Goal: Task Accomplishment & Management: Complete application form

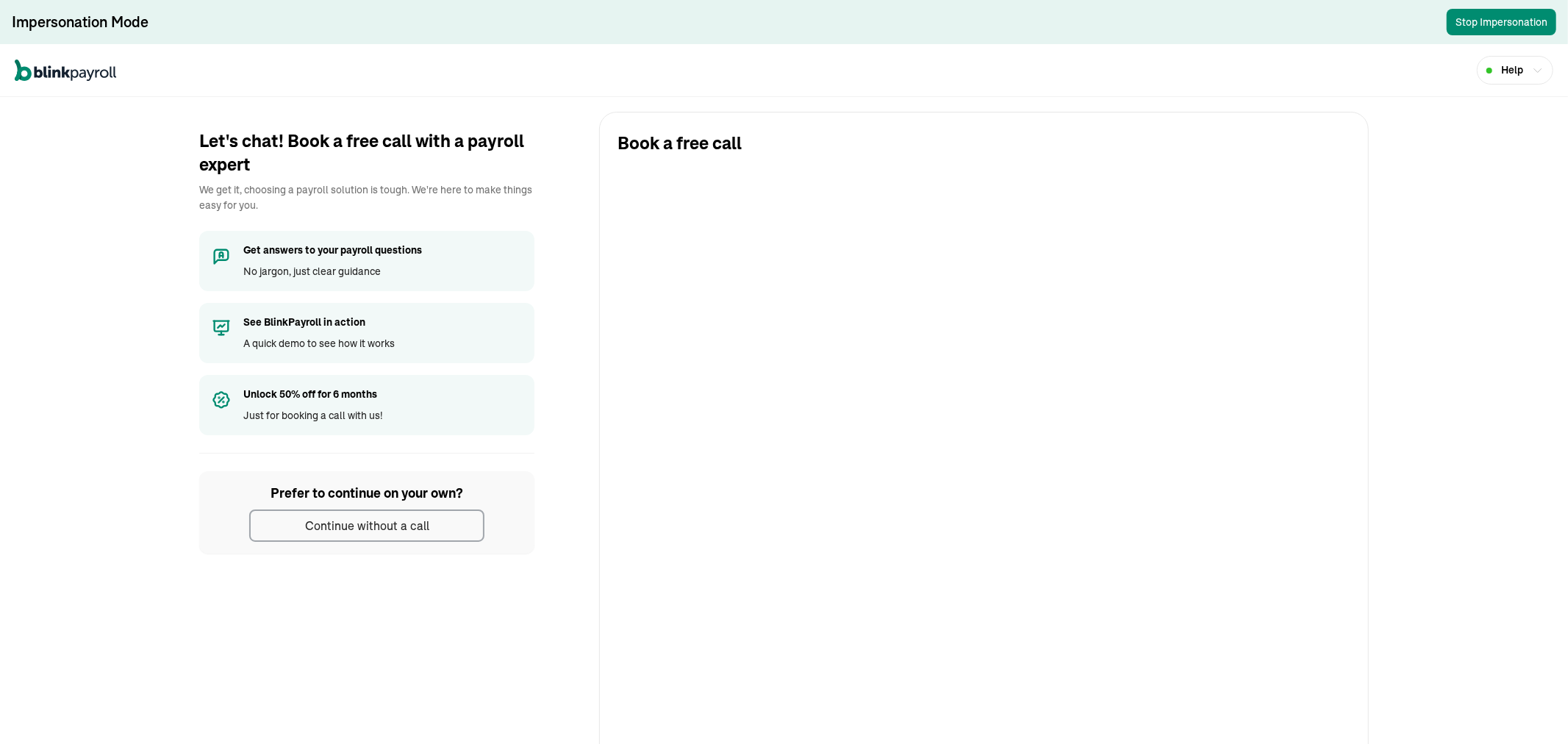
click at [430, 515] on button "Continue without a call" at bounding box center [367, 525] width 235 height 32
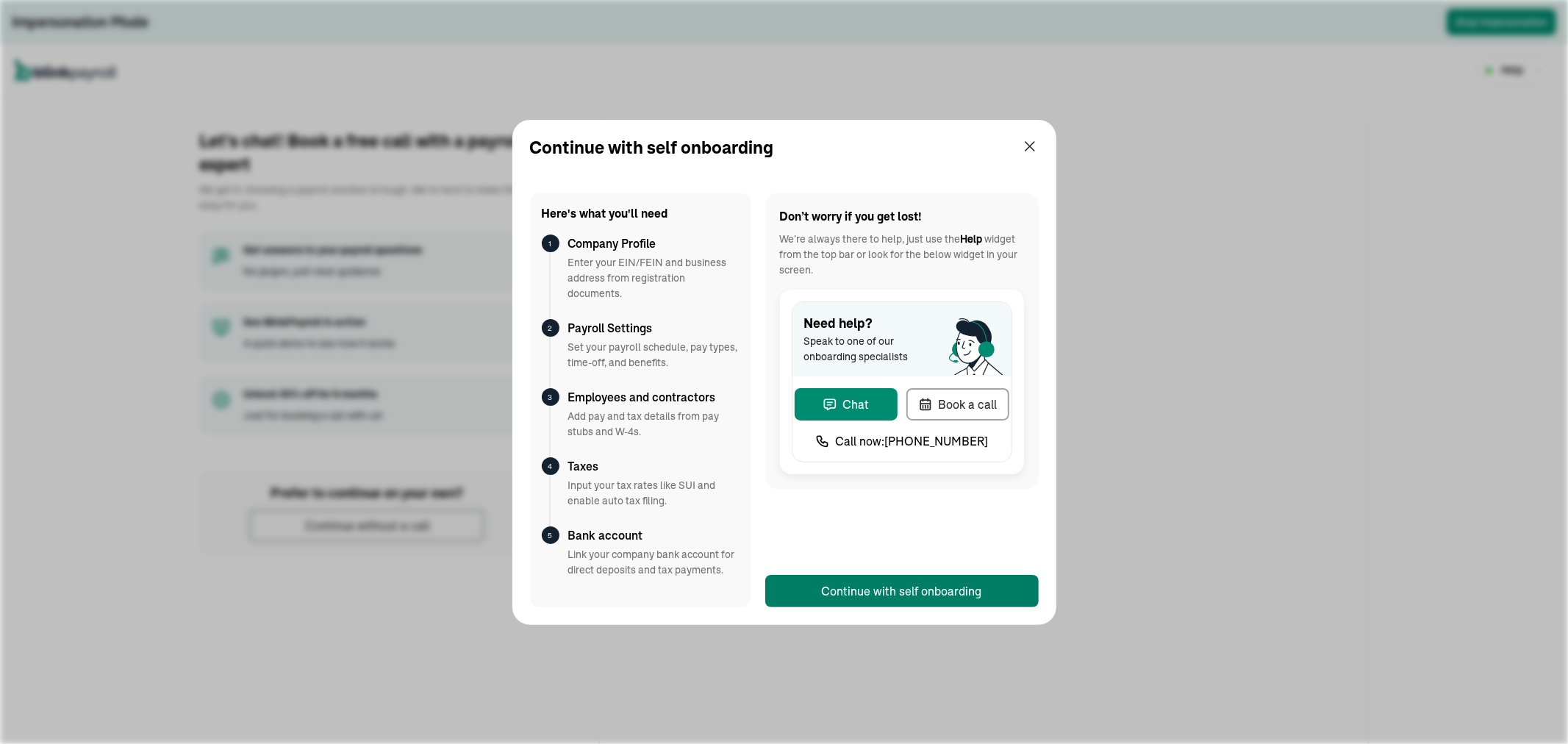
click at [922, 584] on div "Continue with self onboarding" at bounding box center [902, 591] width 160 height 18
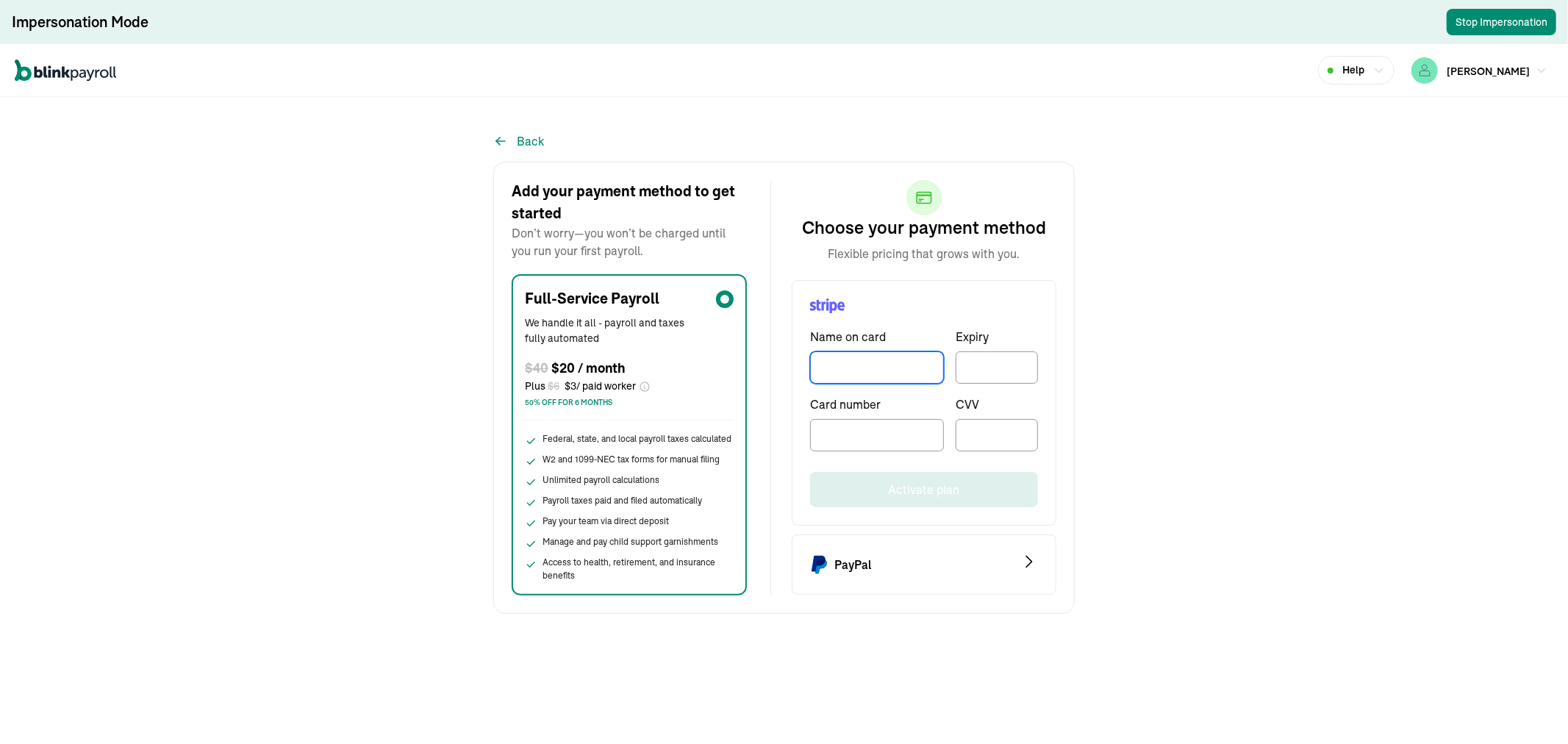
click at [884, 372] on input "TextInput" at bounding box center [876, 367] width 134 height 32
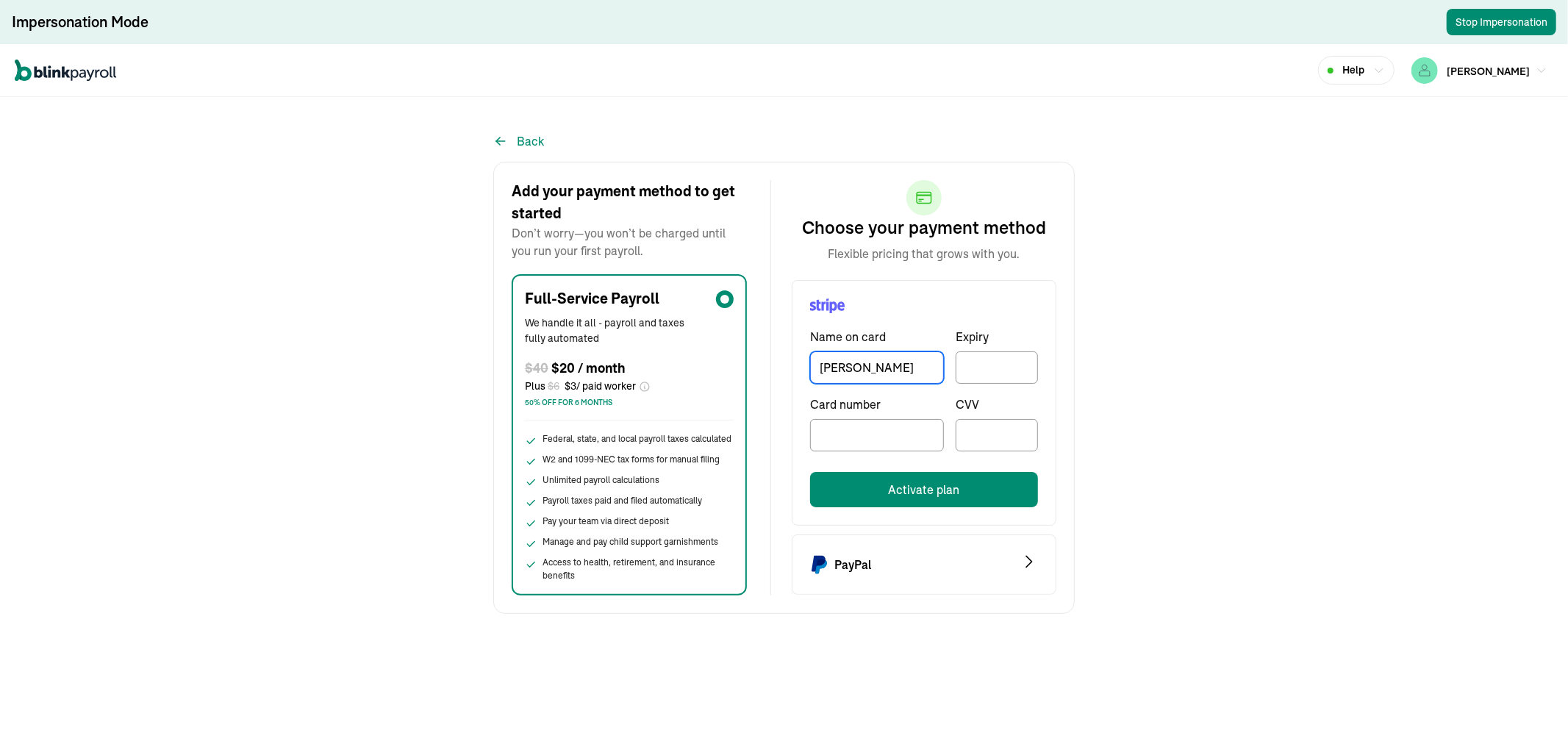
type input "James Craig"
click at [914, 496] on button "Activate plan" at bounding box center [923, 490] width 227 height 35
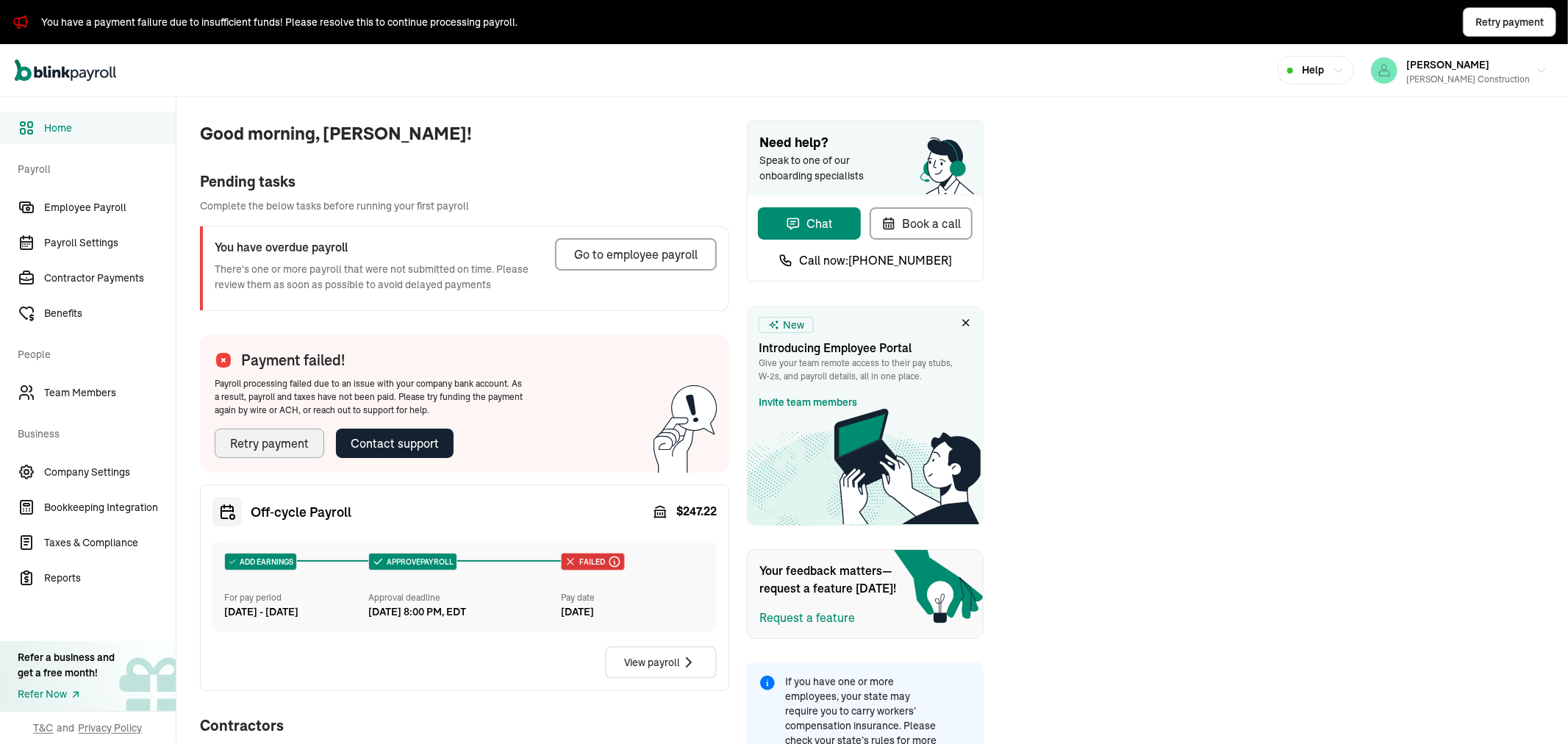
click at [273, 447] on div "Retry payment" at bounding box center [269, 443] width 78 height 18
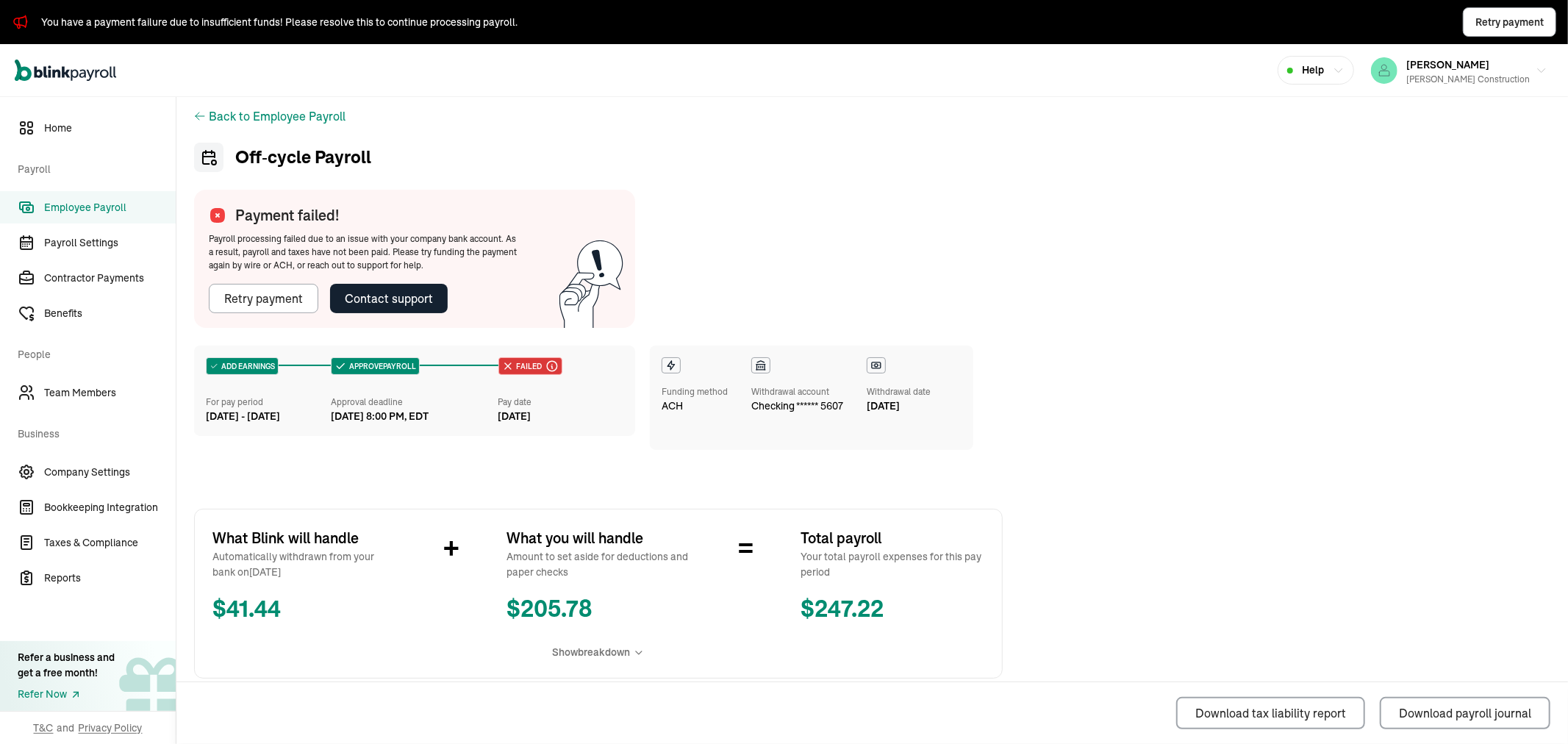
scroll to position [3, 0]
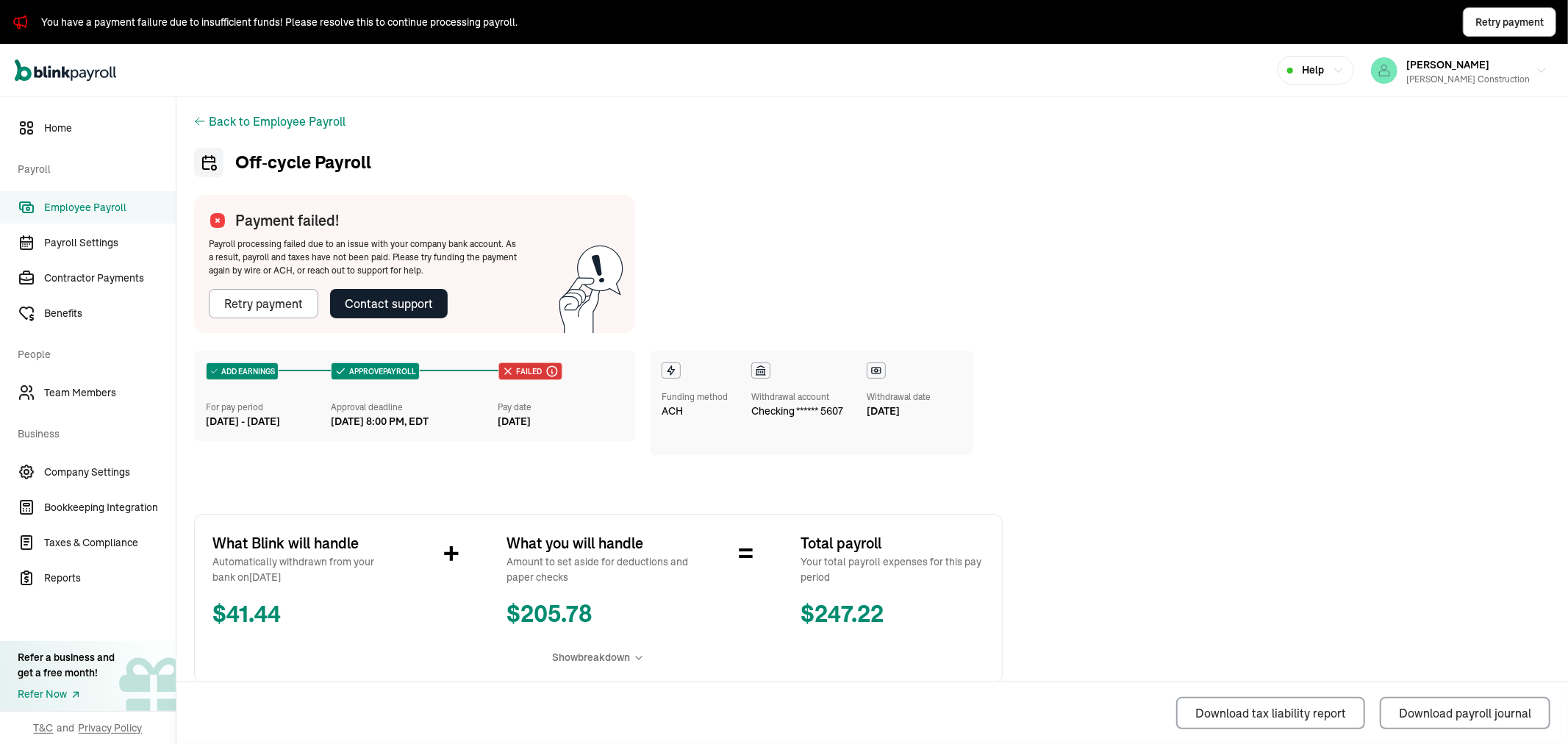
click at [369, 298] on div "Contact support" at bounding box center [388, 303] width 88 height 18
click at [714, 397] on div "Funding method" at bounding box center [694, 397] width 67 height 13
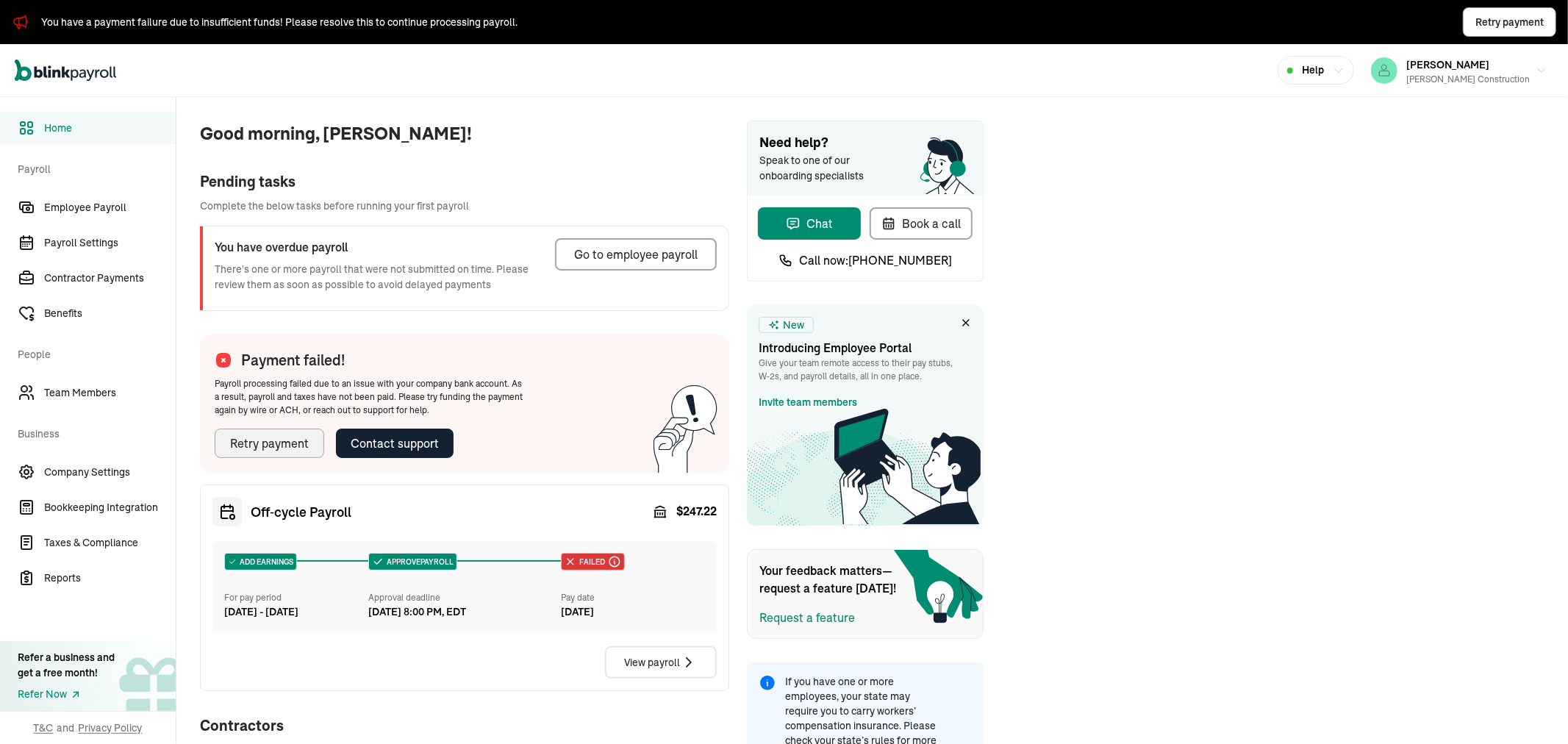
click at [273, 447] on div "Retry payment" at bounding box center [269, 443] width 78 height 18
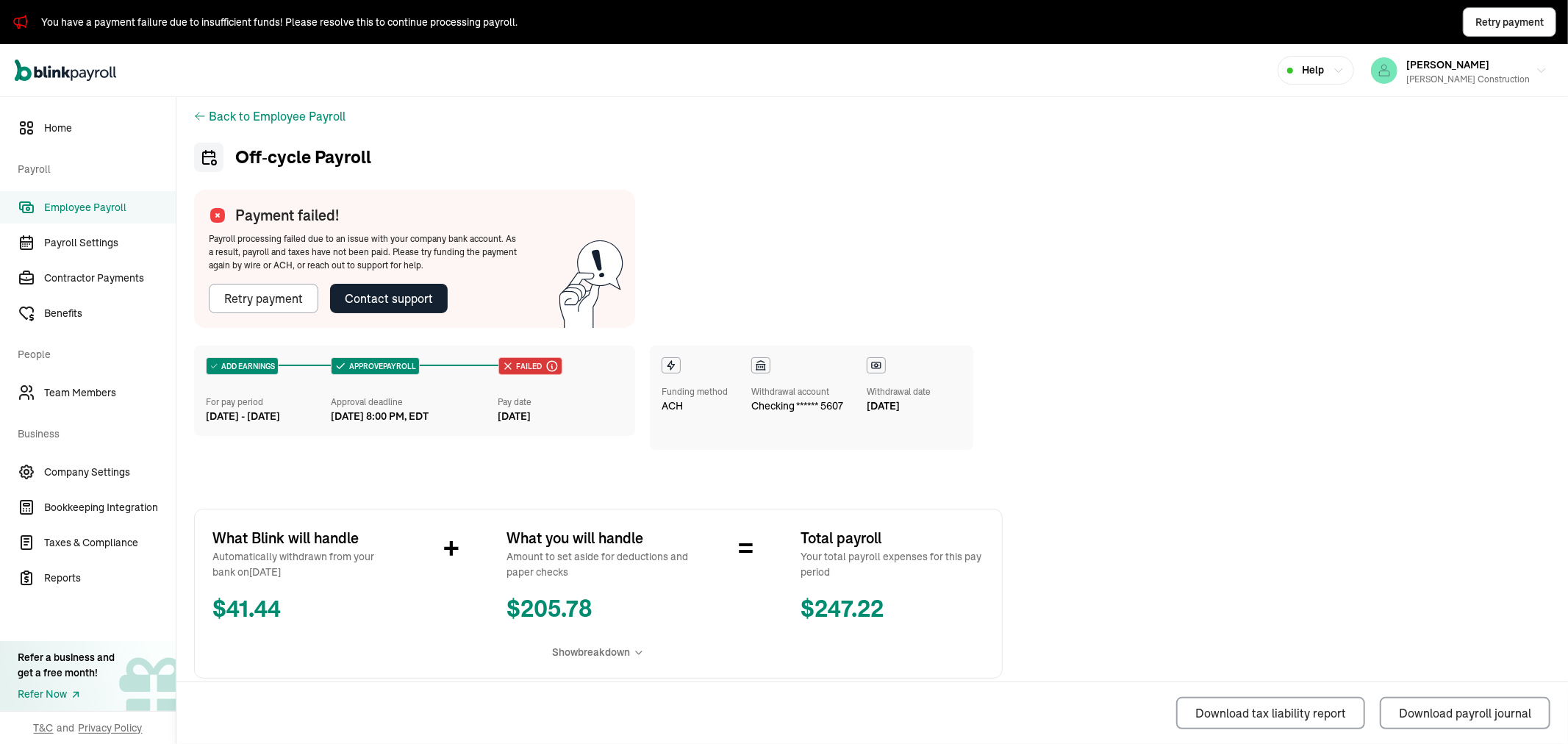
scroll to position [3, 0]
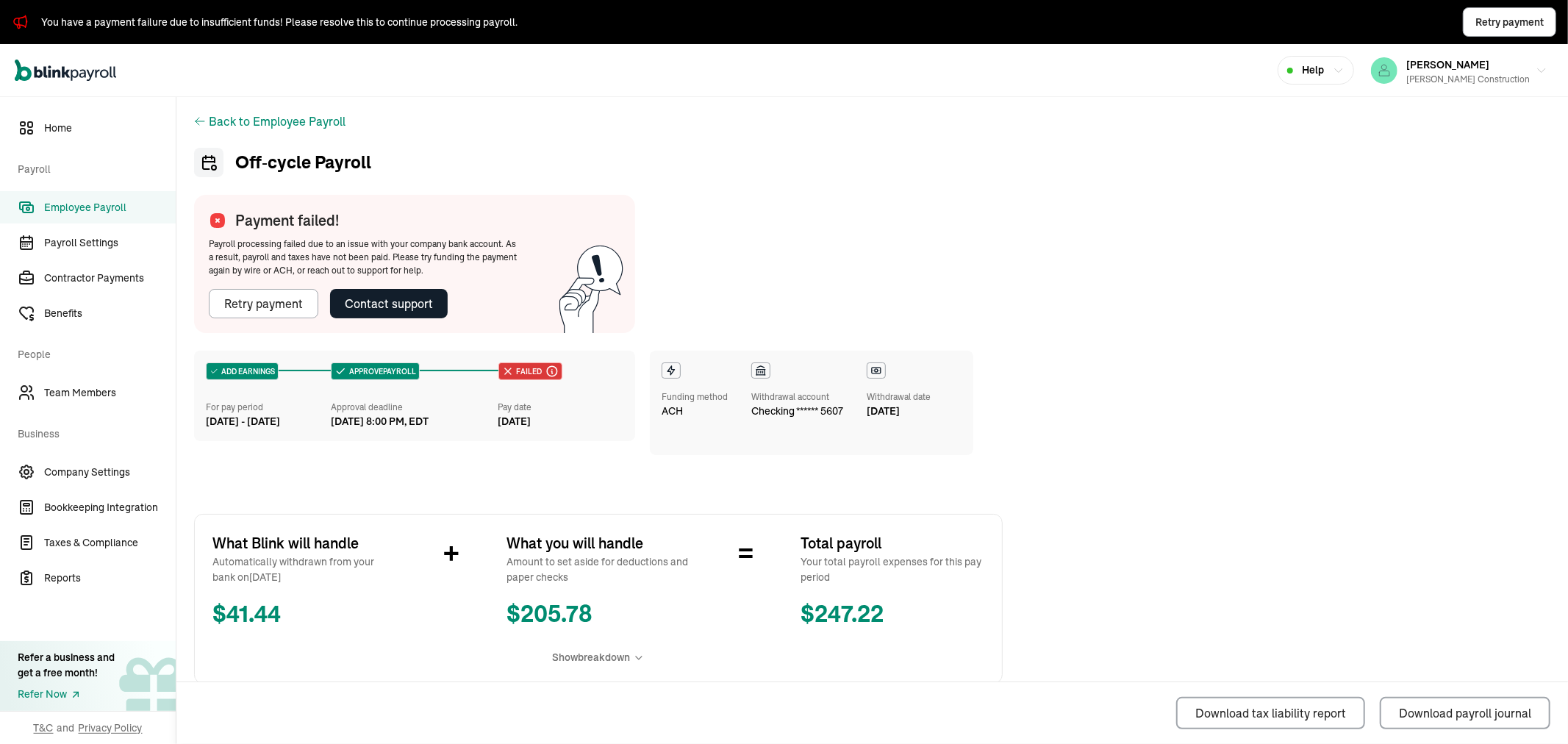
click at [369, 298] on div "Contact support" at bounding box center [388, 303] width 88 height 18
click at [714, 397] on div "Funding method" at bounding box center [694, 397] width 67 height 13
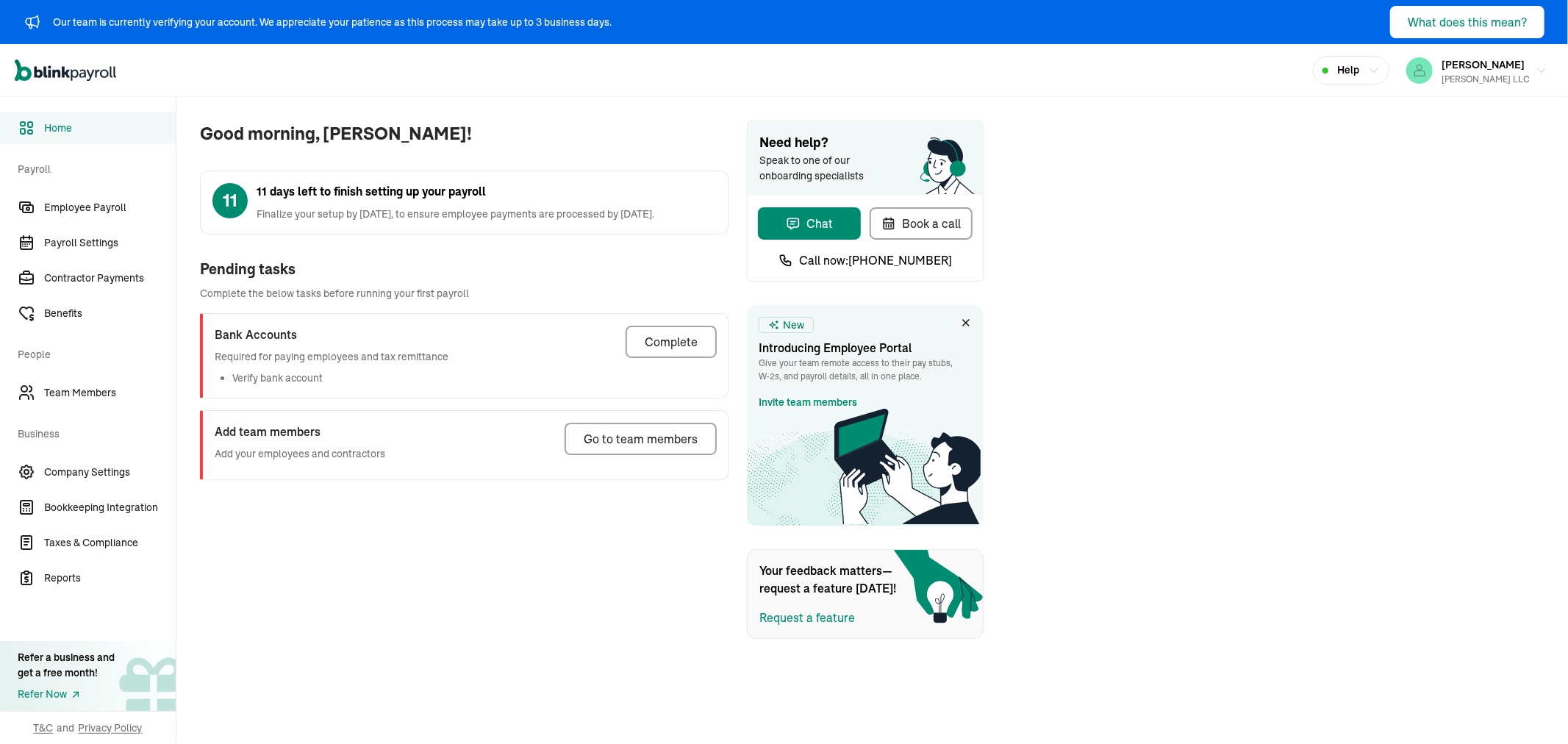
click at [1267, 331] on div "Good morning, james! 11 11 days left to finish setting up your payroll Finalize…" at bounding box center [871, 379] width 1391 height 565
click at [1267, 331] on div "Good morning, [PERSON_NAME]! 11 11 days left to finish setting up your payroll …" at bounding box center [871, 379] width 1391 height 565
